Goal: Transaction & Acquisition: Purchase product/service

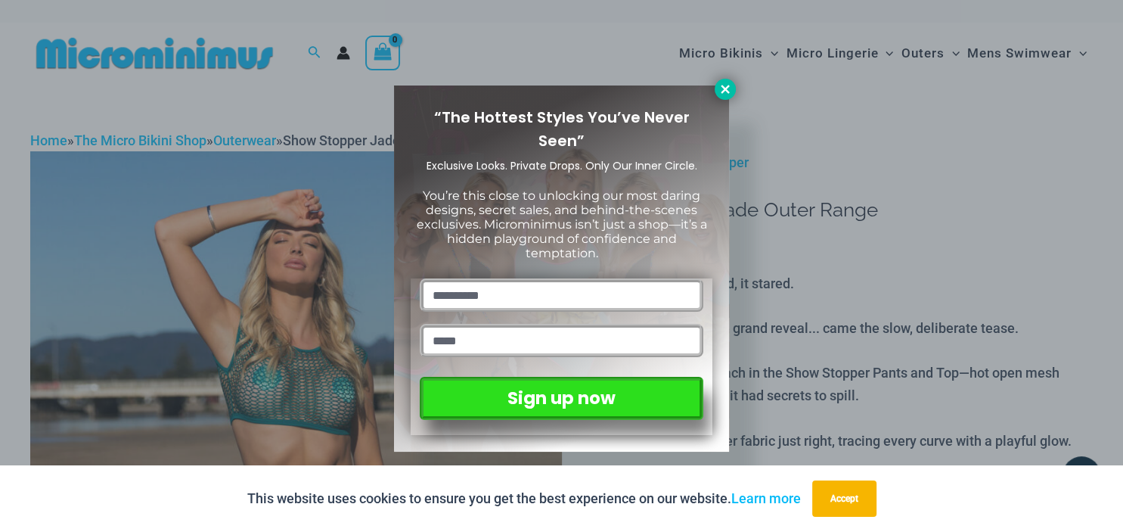
click at [724, 89] on icon at bounding box center [725, 89] width 8 height 8
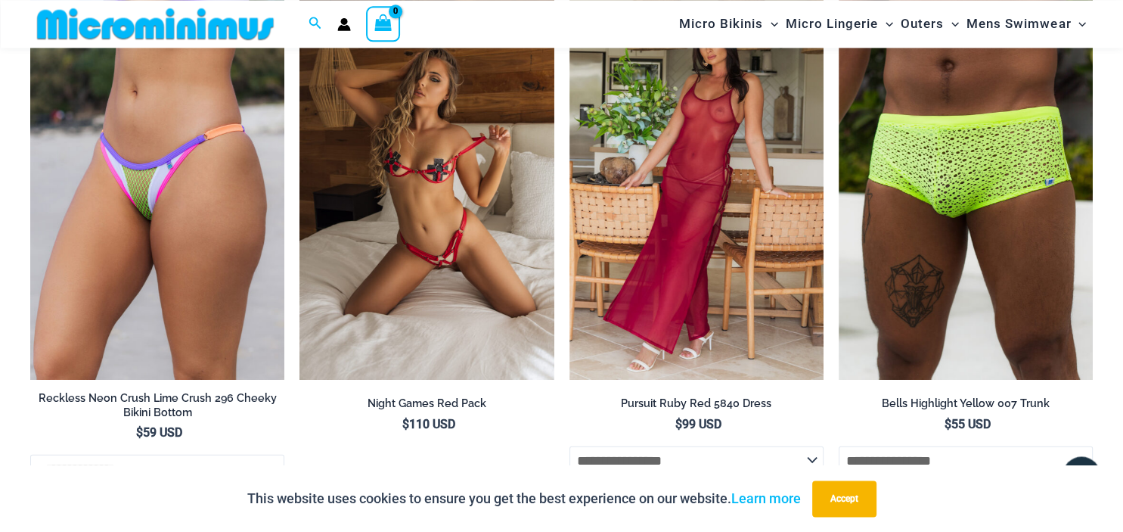
scroll to position [3165, 0]
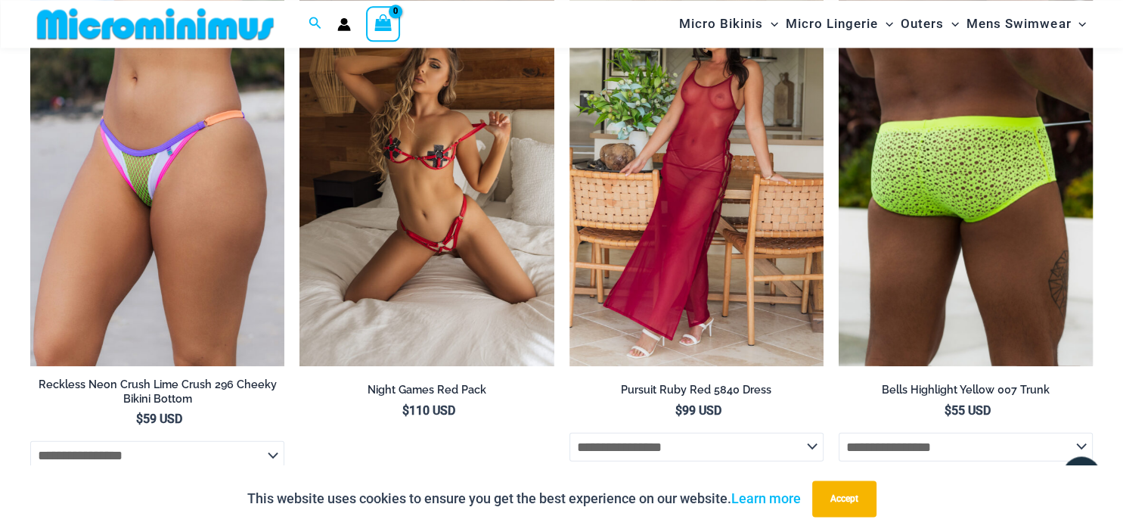
click at [958, 200] on img at bounding box center [966, 174] width 254 height 381
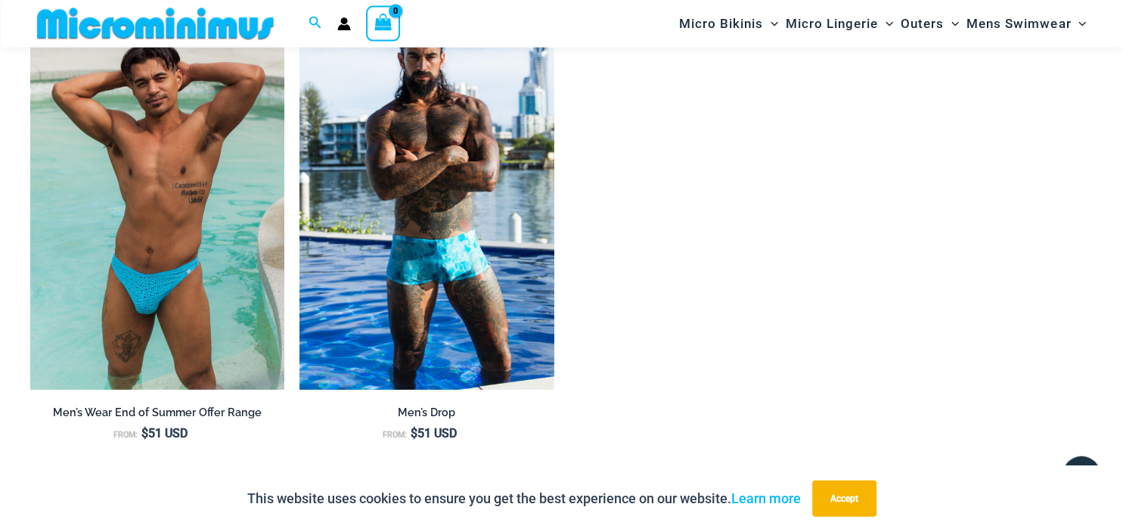
scroll to position [1634, 0]
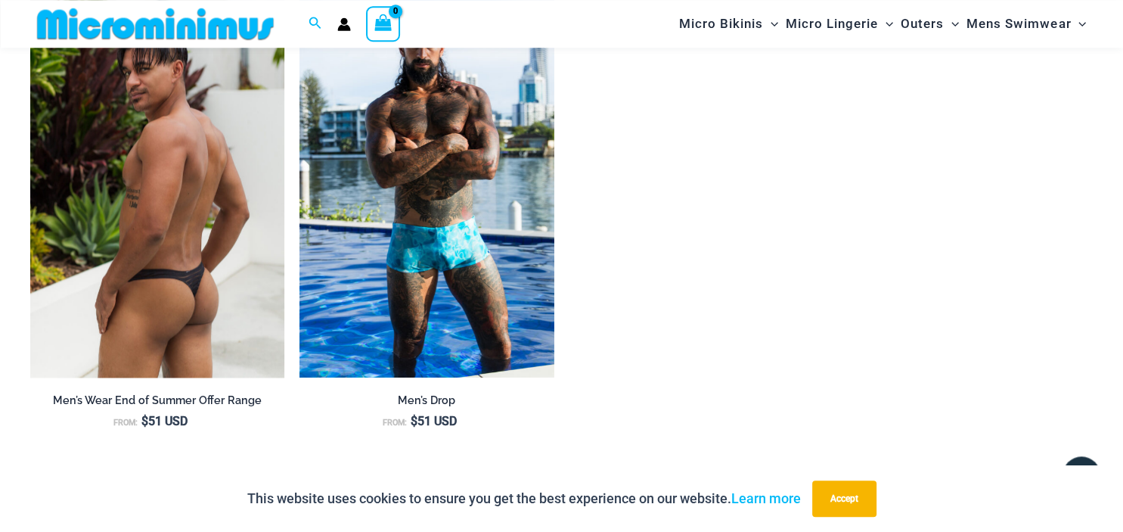
click at [191, 231] on img at bounding box center [157, 185] width 254 height 381
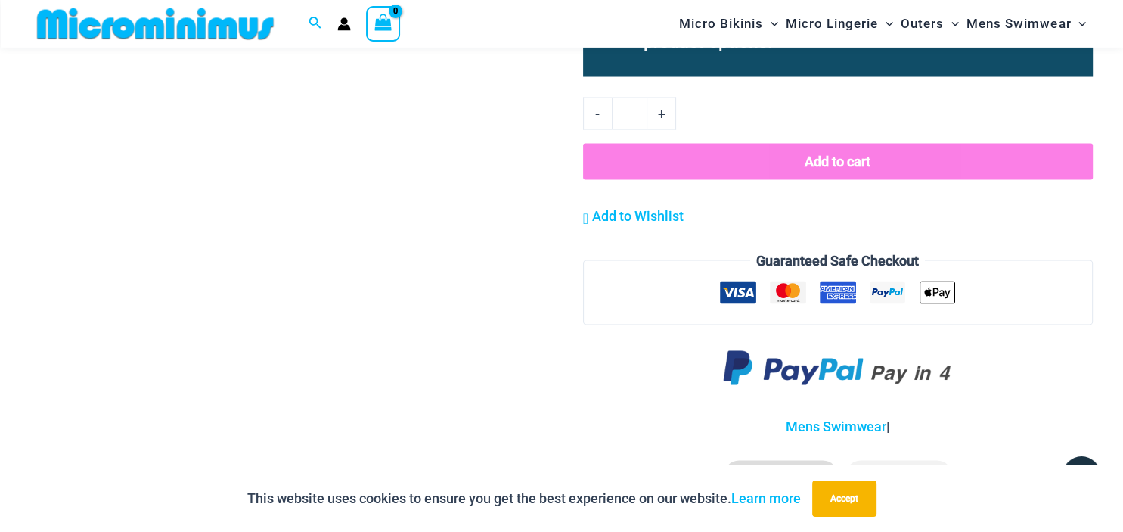
scroll to position [2871, 0]
